Goal: Information Seeking & Learning: Learn about a topic

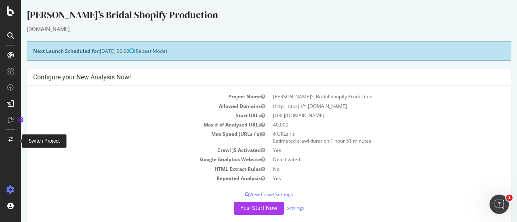
click at [14, 137] on div at bounding box center [10, 139] width 19 height 13
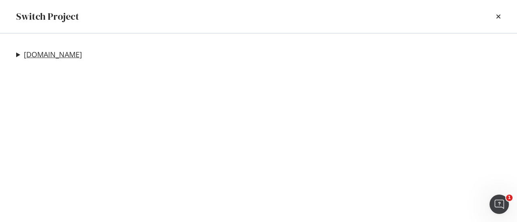
click at [57, 55] on link "[DOMAIN_NAME]" at bounding box center [53, 54] width 58 height 8
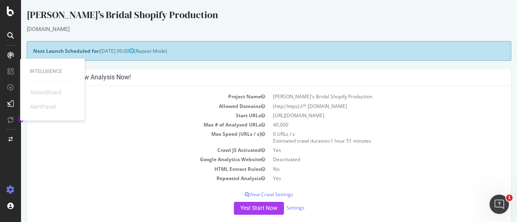
click at [335, 176] on td "Yes" at bounding box center [387, 178] width 236 height 9
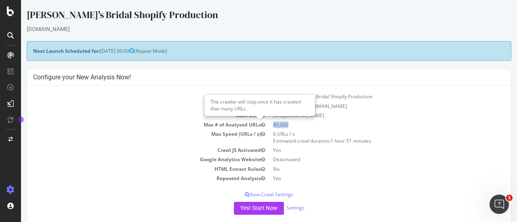
drag, startPoint x: 287, startPoint y: 123, endPoint x: 259, endPoint y: 125, distance: 27.5
click at [259, 125] on tr "Max # of Analysed URLs 40,000" at bounding box center [268, 124] width 471 height 9
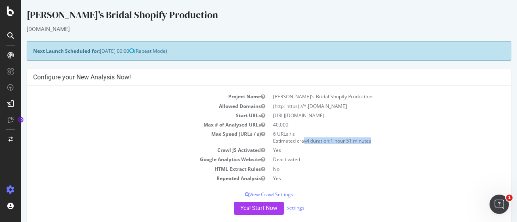
drag, startPoint x: 377, startPoint y: 140, endPoint x: 269, endPoint y: 140, distance: 108.6
click at [269, 140] on td "6 URLs / s Estimated crawl duration: 1 hour 51 minutes" at bounding box center [387, 138] width 236 height 16
